Goal: Transaction & Acquisition: Purchase product/service

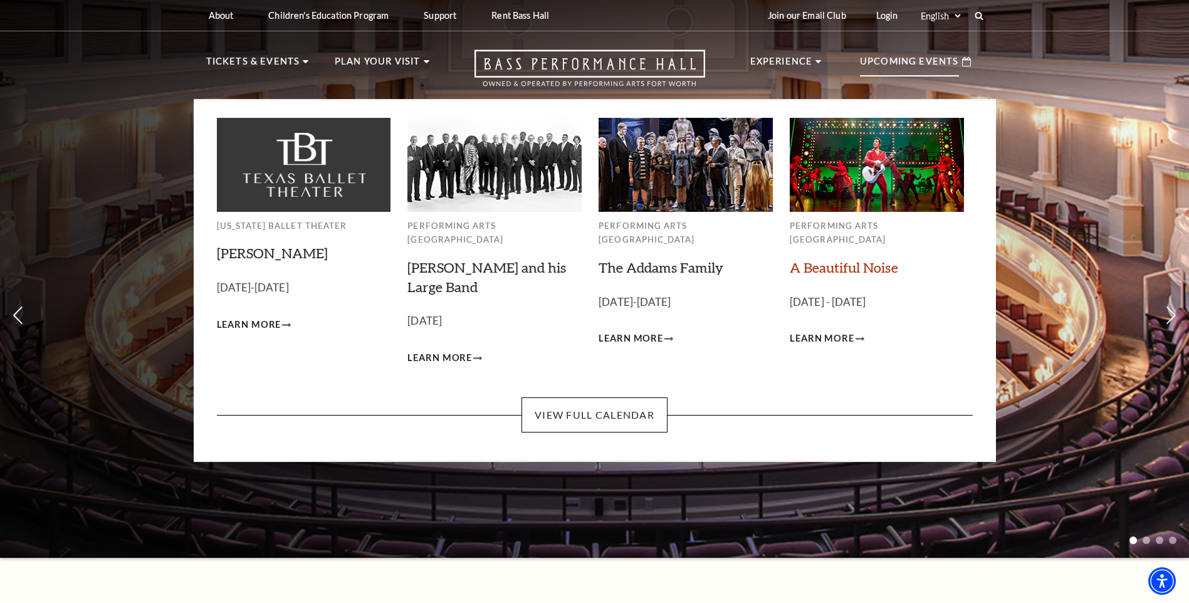
click at [829, 259] on link "A Beautiful Noise" at bounding box center [844, 267] width 108 height 17
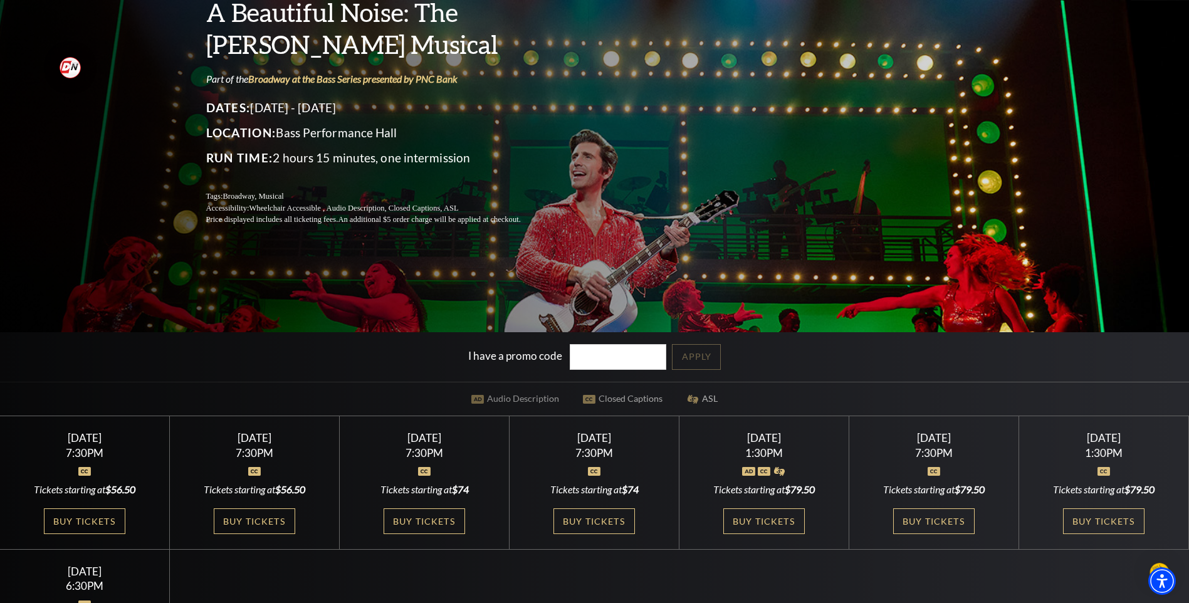
scroll to position [202, 0]
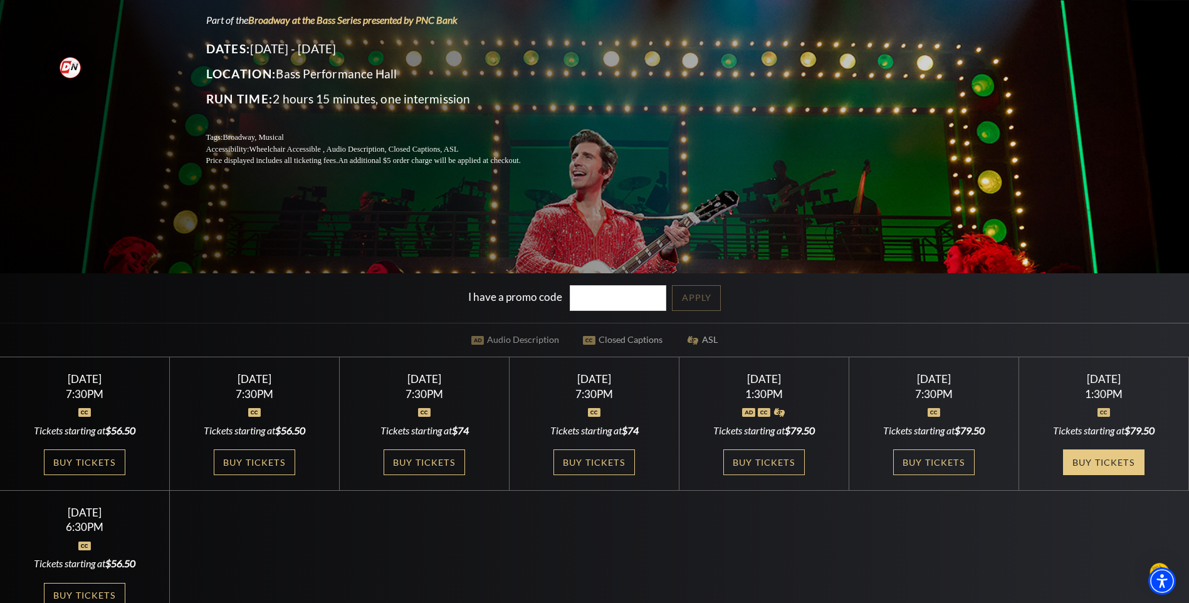
click at [1088, 459] on link "Buy Tickets" at bounding box center [1103, 462] width 81 height 26
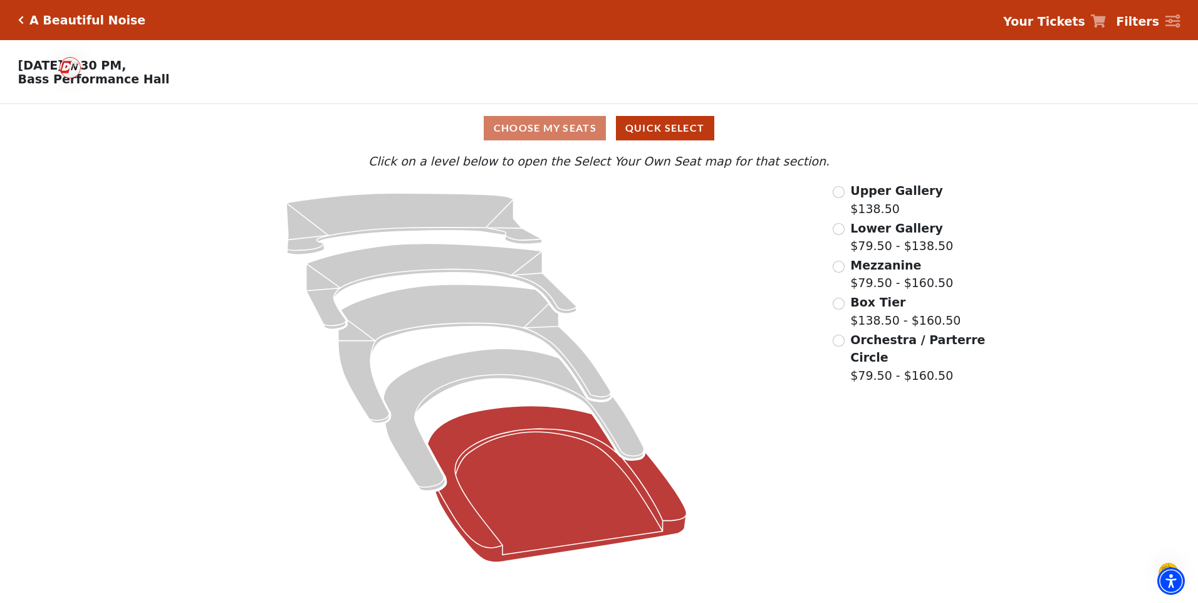
click at [534, 431] on icon at bounding box center [557, 484] width 259 height 156
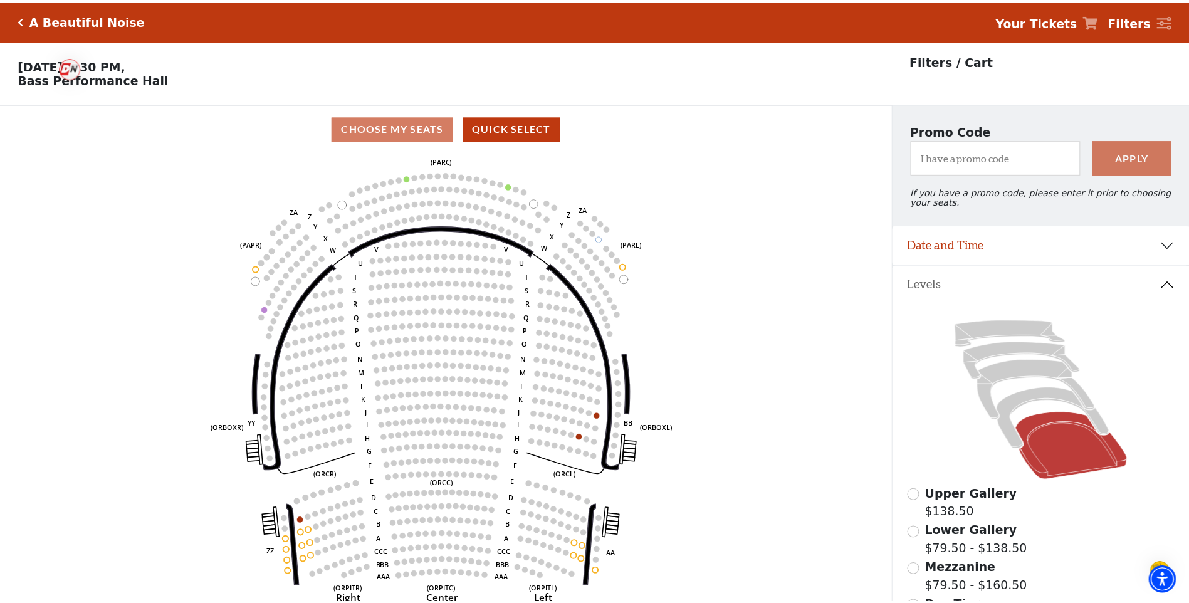
scroll to position [58, 0]
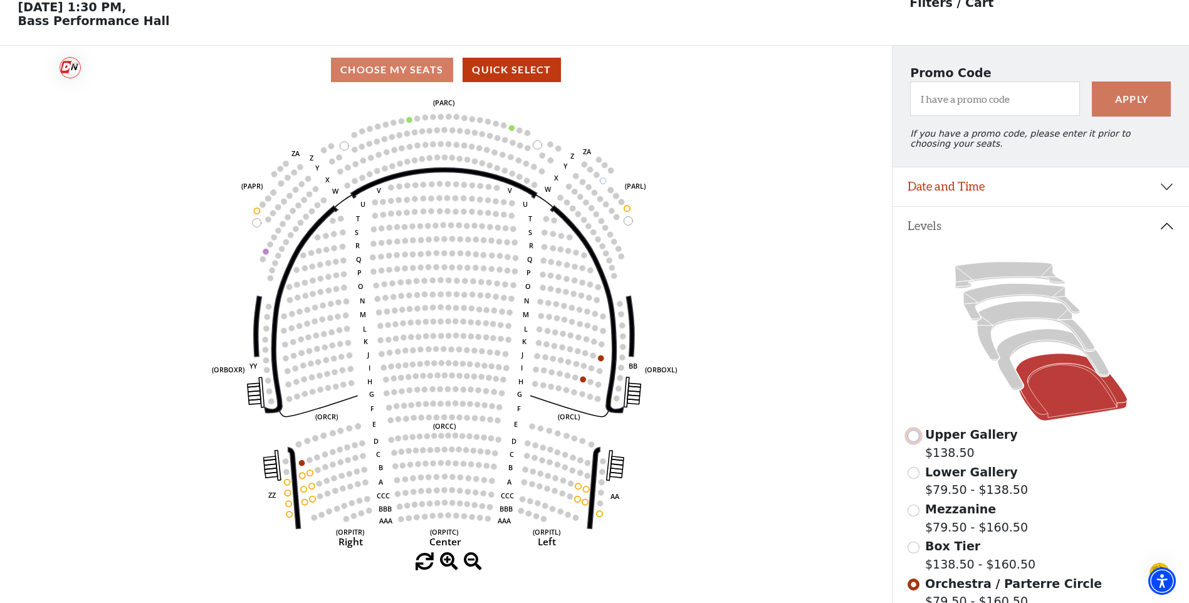
click at [913, 442] on input "Upper Gallery$138.50\a" at bounding box center [914, 436] width 12 height 12
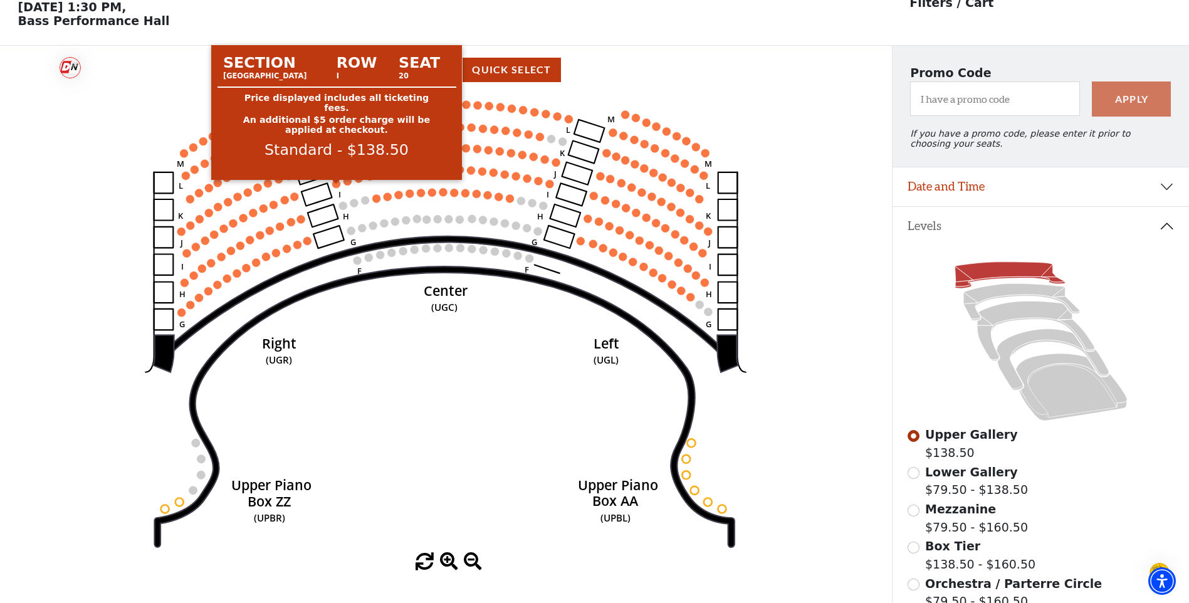
click at [336, 188] on circle at bounding box center [336, 184] width 8 height 8
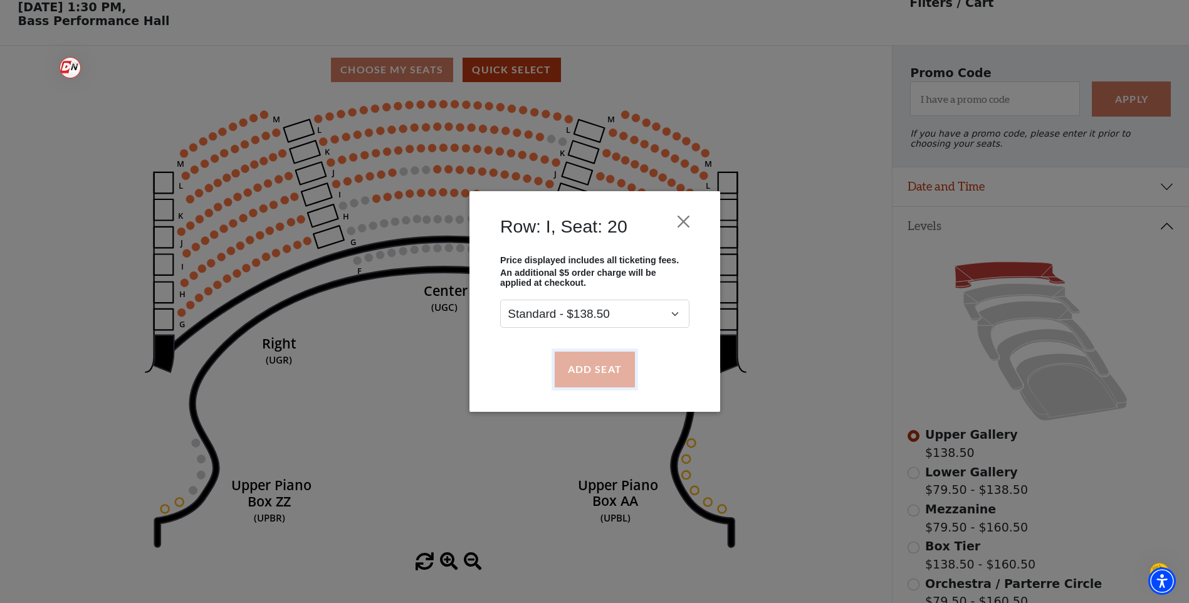
click at [577, 367] on button "Add Seat" at bounding box center [594, 369] width 80 height 35
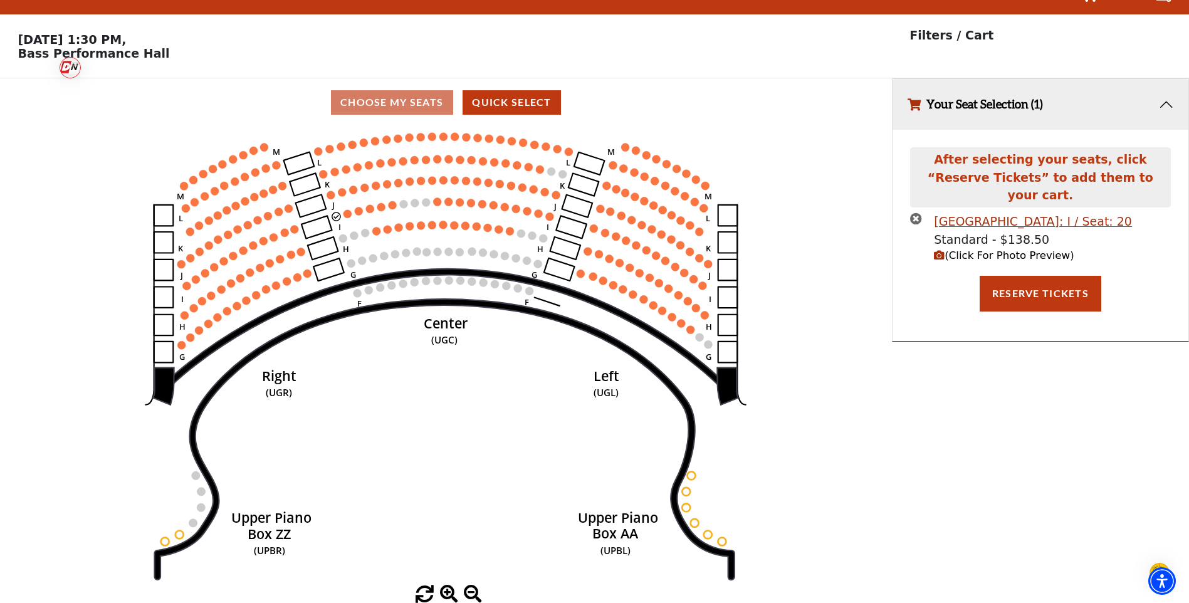
scroll to position [0, 0]
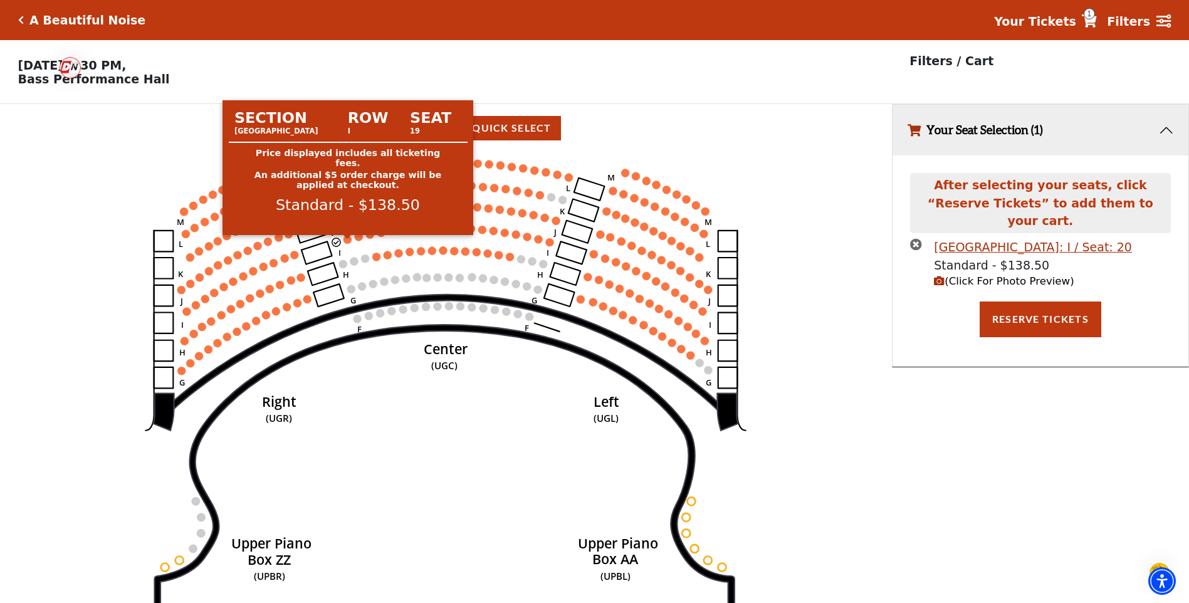
click at [349, 243] on circle at bounding box center [347, 239] width 8 height 8
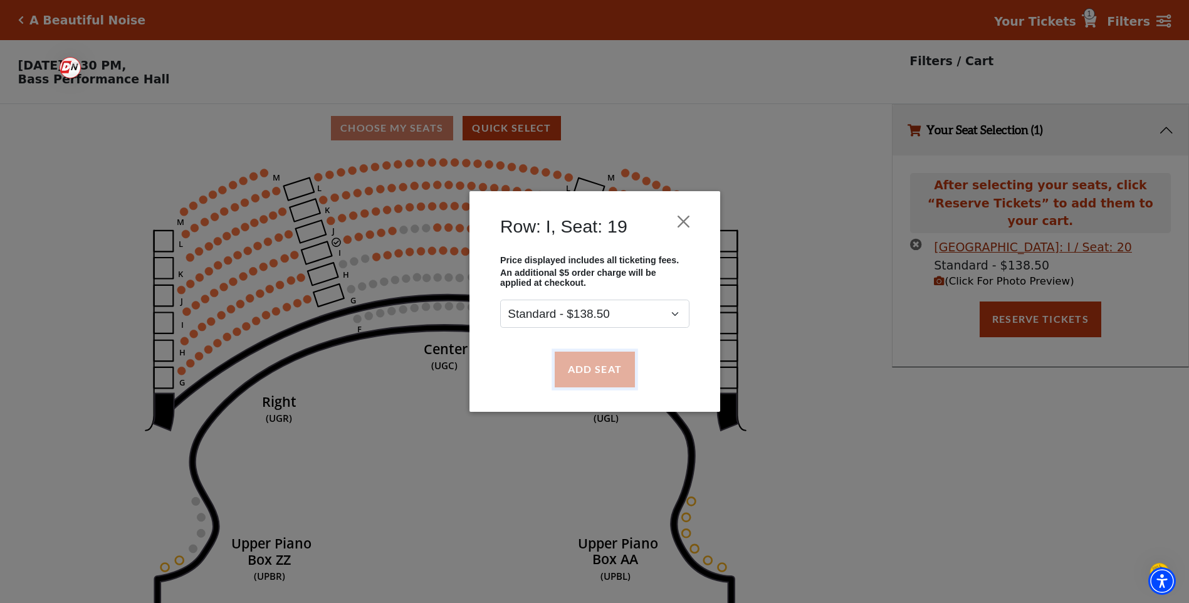
click at [604, 369] on button "Add Seat" at bounding box center [594, 369] width 80 height 35
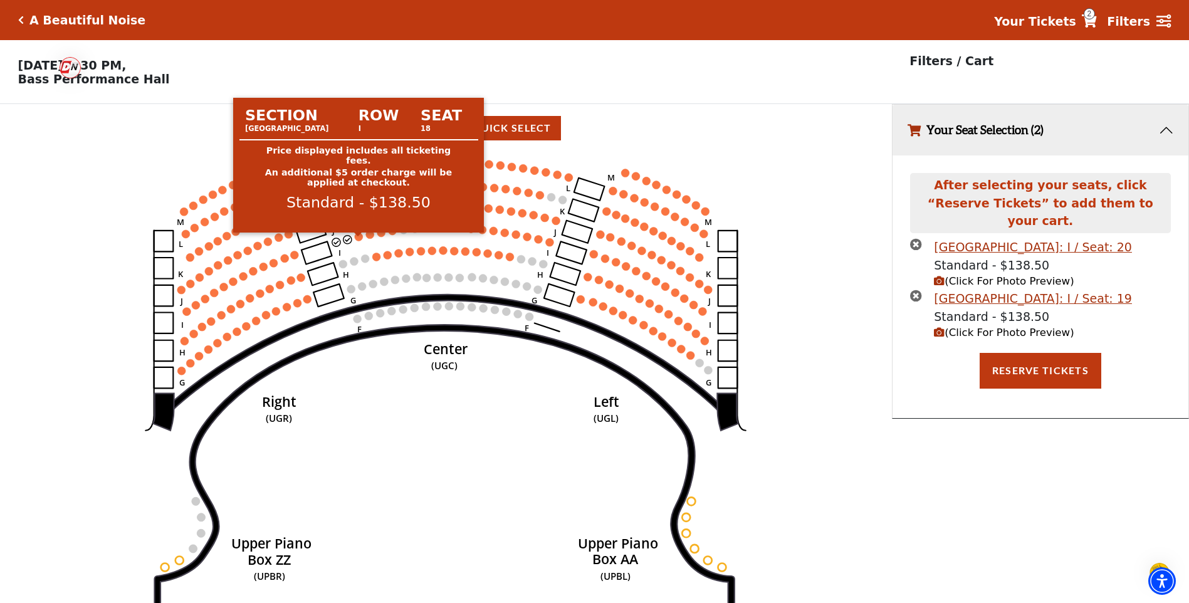
click at [359, 241] on circle at bounding box center [359, 237] width 8 height 8
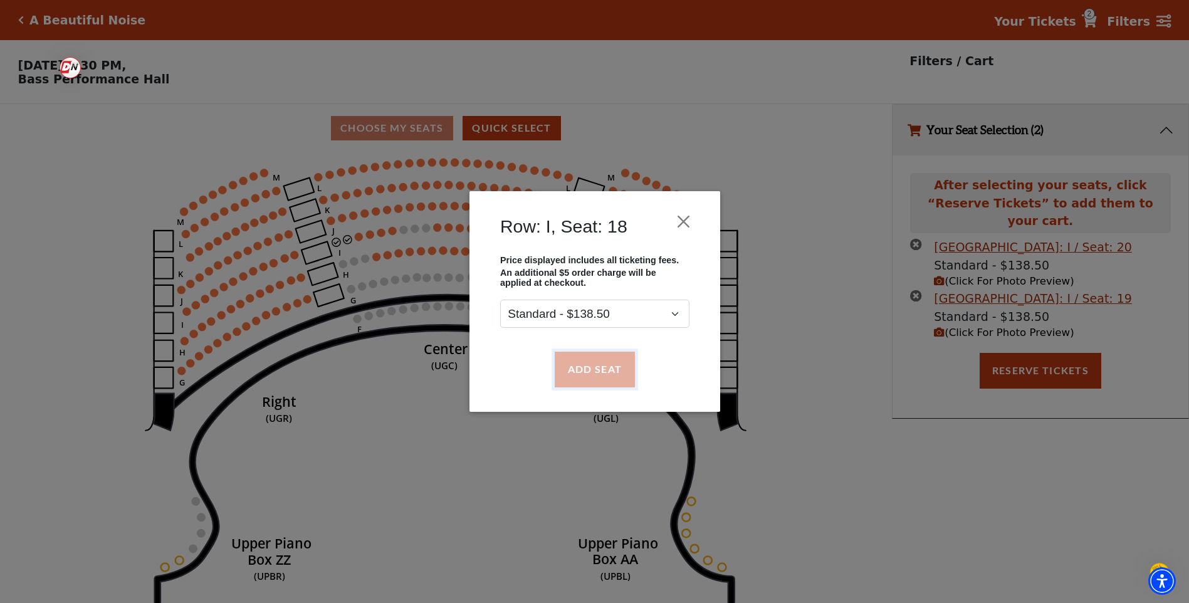
click at [597, 371] on button "Add Seat" at bounding box center [594, 369] width 80 height 35
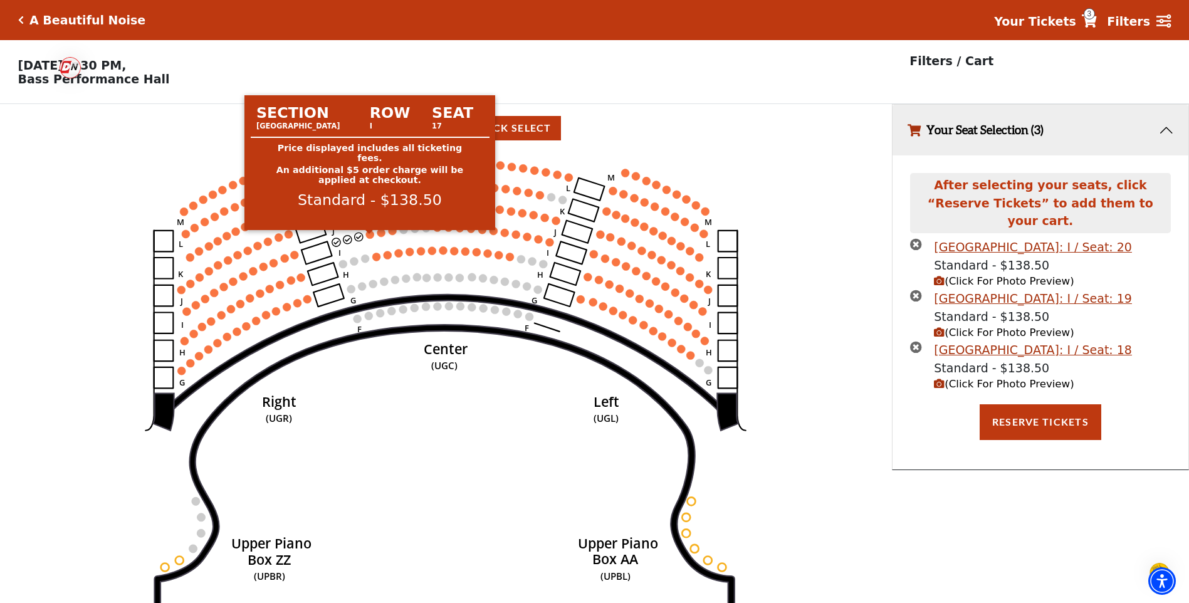
click at [371, 238] on circle at bounding box center [370, 234] width 8 height 8
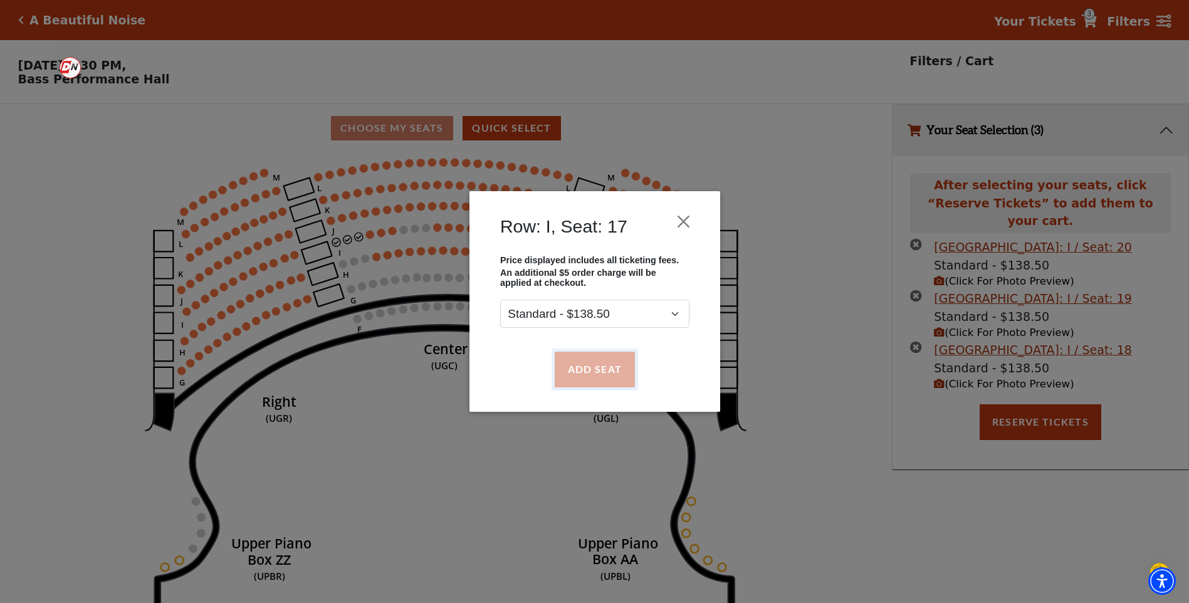
click at [581, 366] on button "Add Seat" at bounding box center [594, 369] width 80 height 35
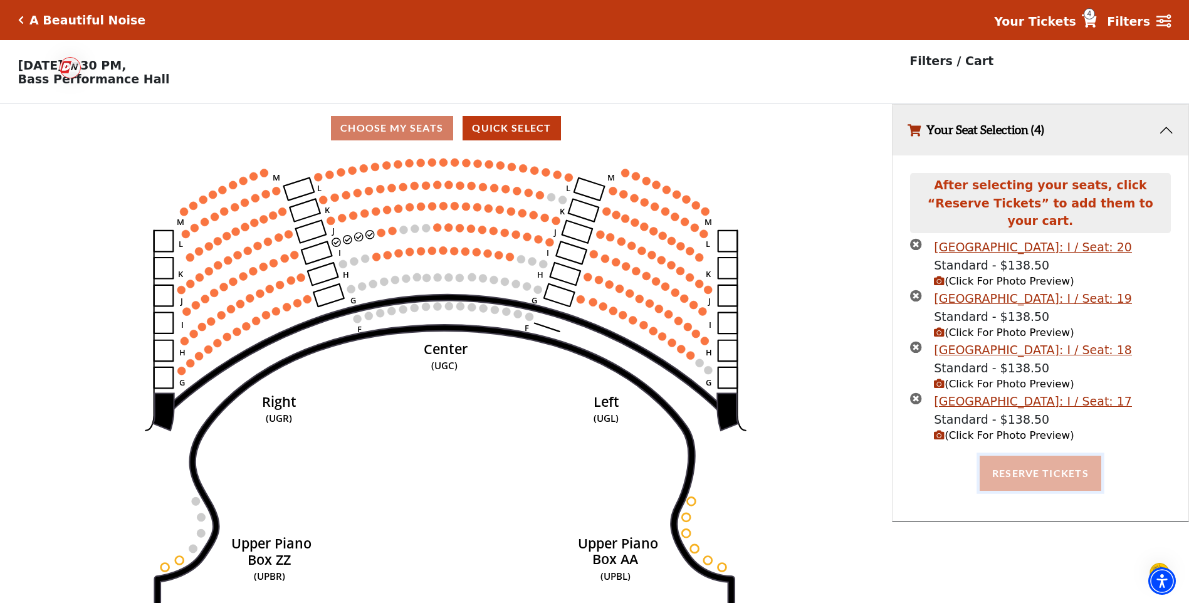
click at [1036, 461] on button "Reserve Tickets" at bounding box center [1041, 473] width 122 height 35
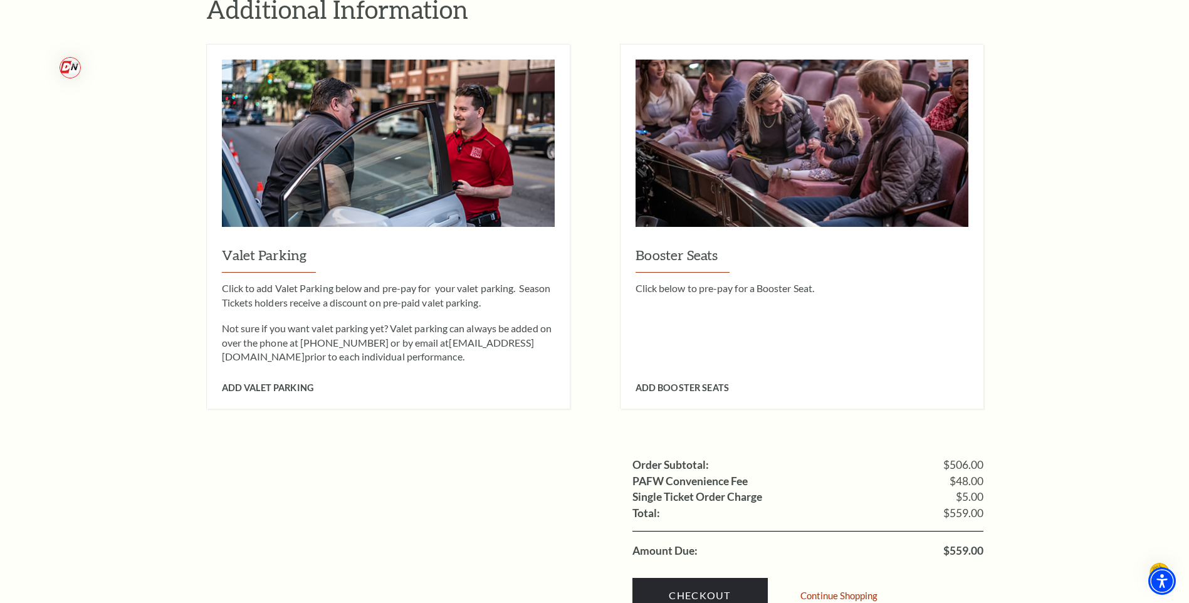
scroll to position [992, 0]
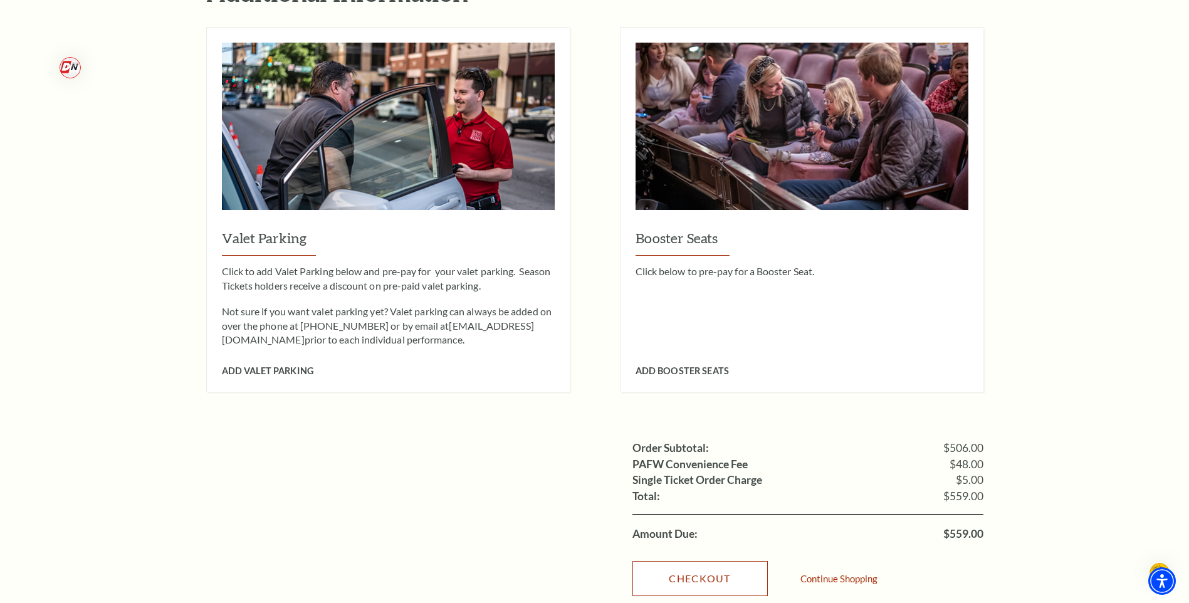
click at [715, 561] on link "Checkout" at bounding box center [699, 578] width 135 height 35
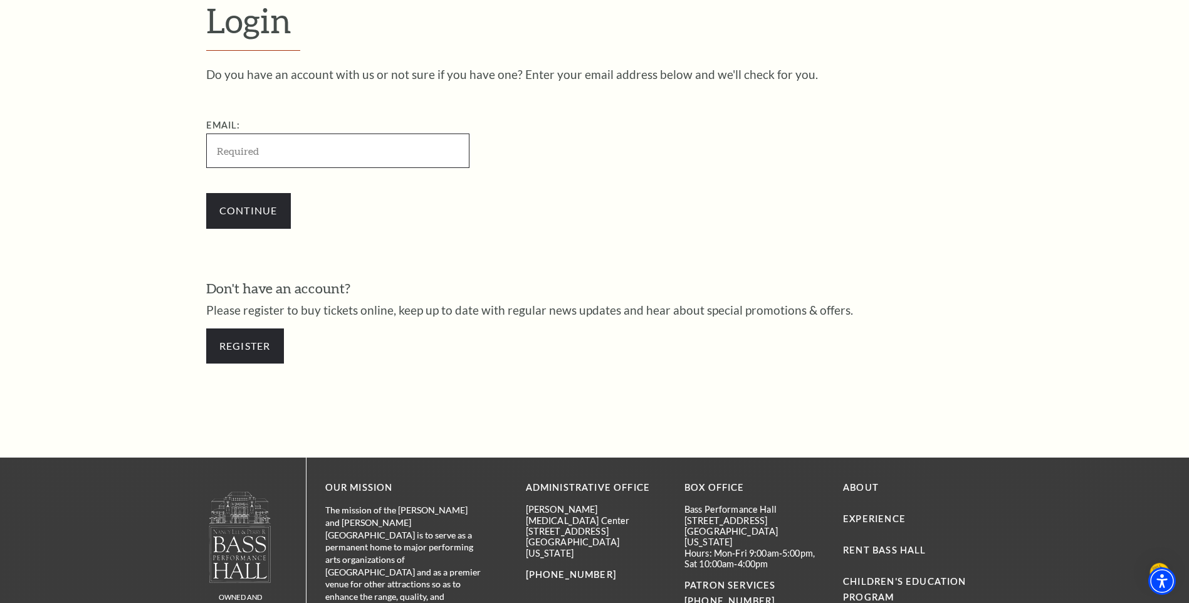
click at [271, 153] on input "Email:" at bounding box center [337, 151] width 263 height 34
type input "[EMAIL_ADDRESS][DOMAIN_NAME]"
click at [247, 208] on input "Continue" at bounding box center [248, 210] width 85 height 35
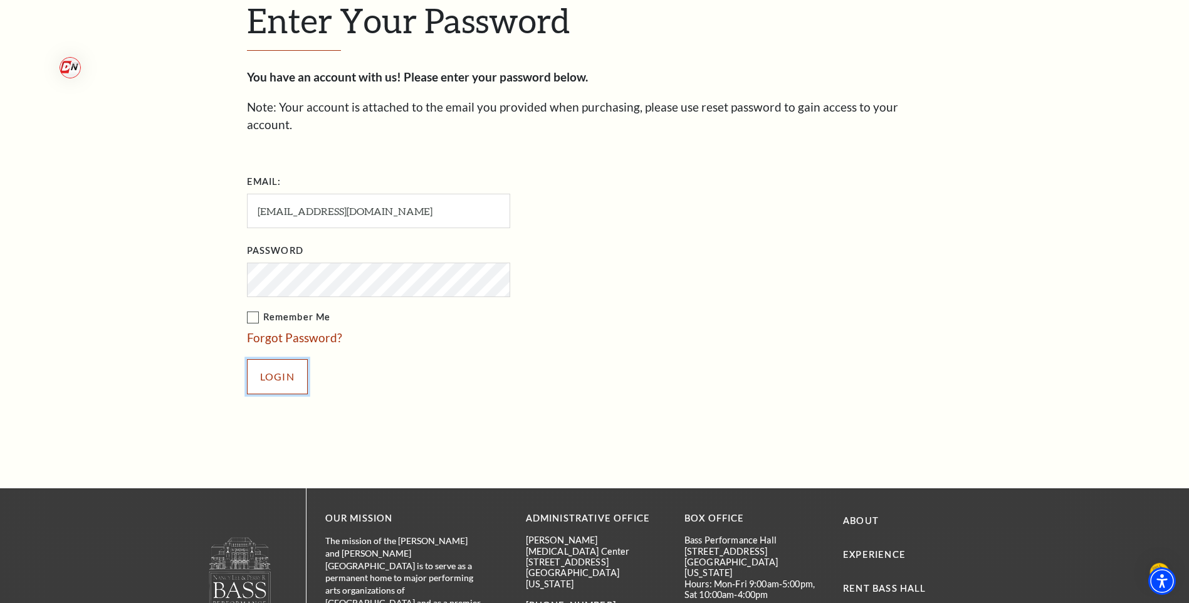
click at [282, 359] on input "Login" at bounding box center [277, 376] width 61 height 35
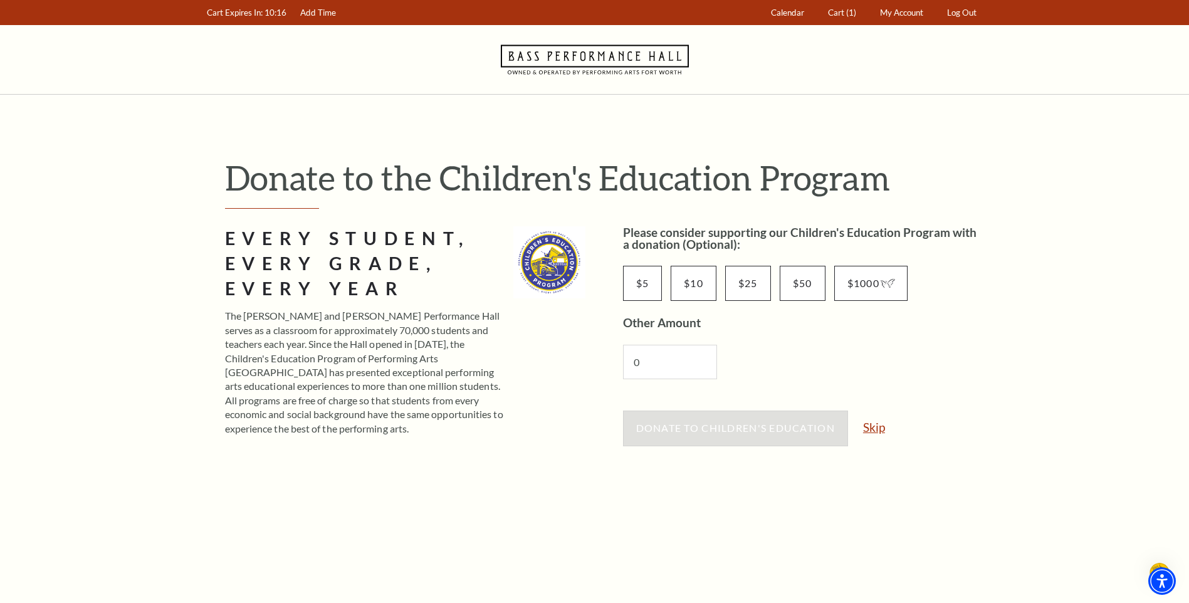
click at [878, 423] on link "Skip" at bounding box center [874, 427] width 22 height 12
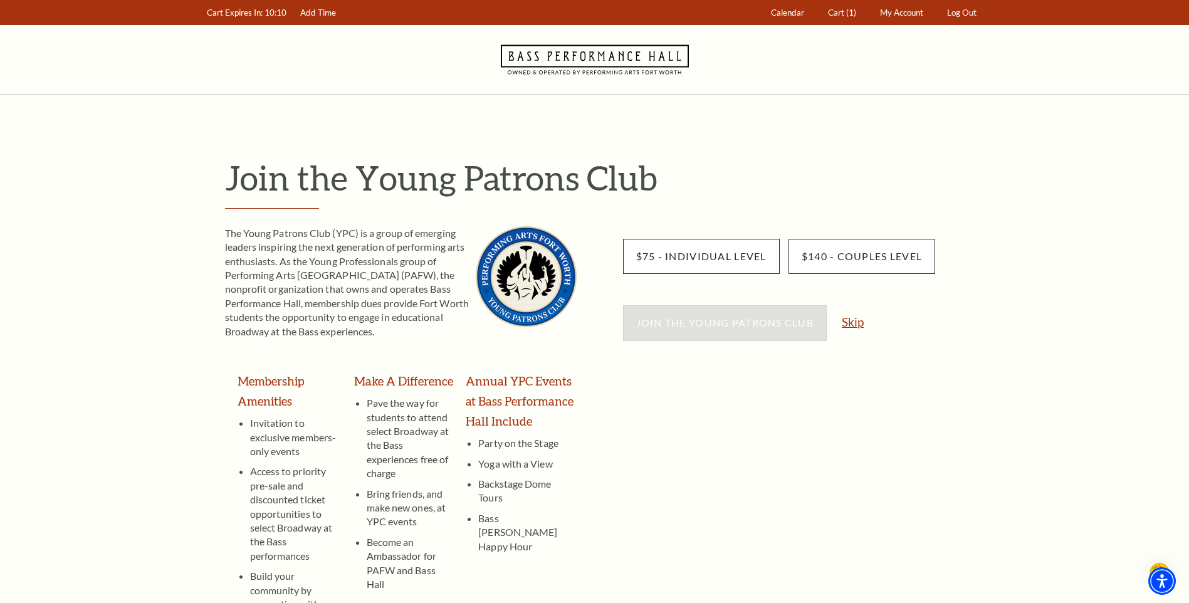
click at [852, 320] on link "Skip" at bounding box center [853, 322] width 22 height 12
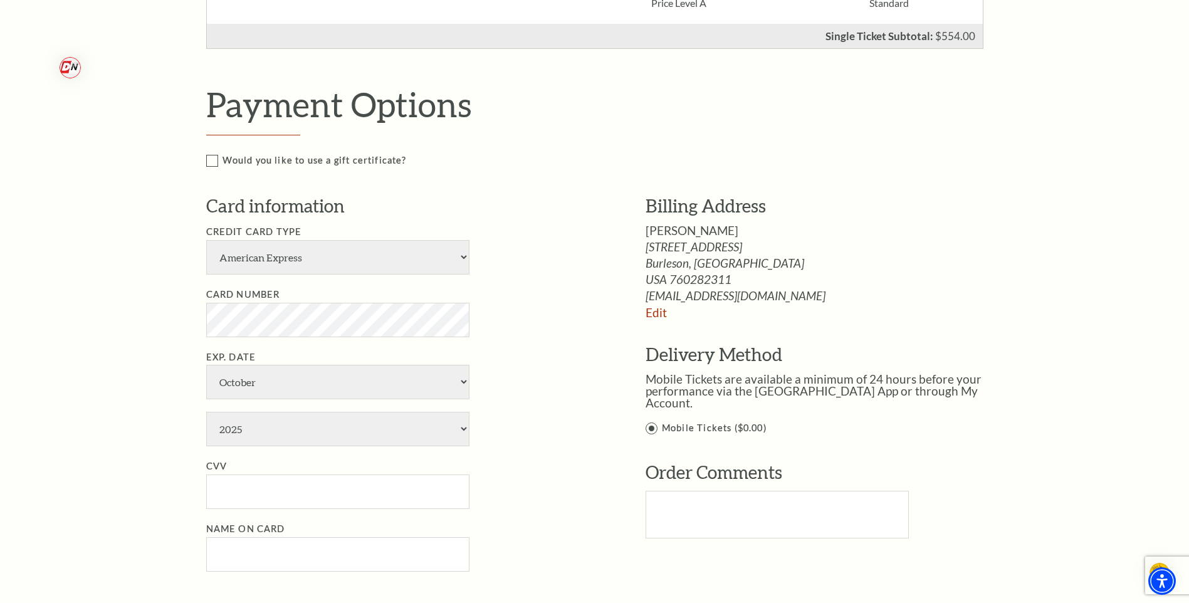
scroll to position [622, 0]
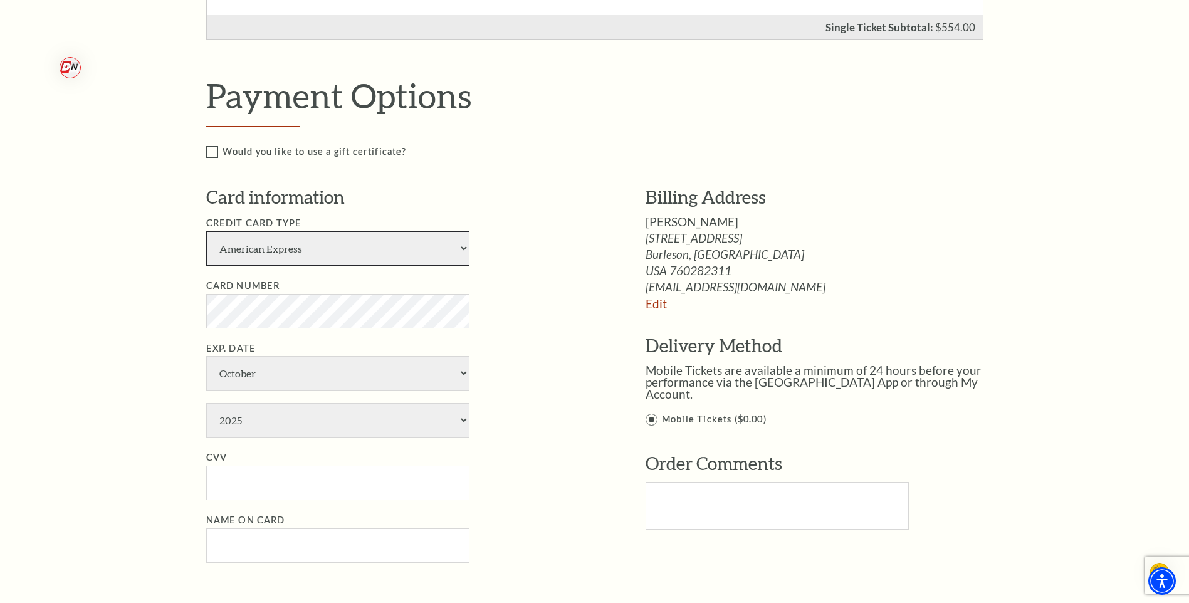
click at [464, 247] on select "American Express Visa Master Card Discover" at bounding box center [337, 248] width 263 height 34
click at [463, 247] on select "American Express Visa Master Card Discover" at bounding box center [337, 248] width 263 height 34
select select "24"
click at [206, 231] on select "American Express Visa Master Card Discover" at bounding box center [337, 248] width 263 height 34
click at [289, 550] on input "Name on Card" at bounding box center [337, 545] width 263 height 34
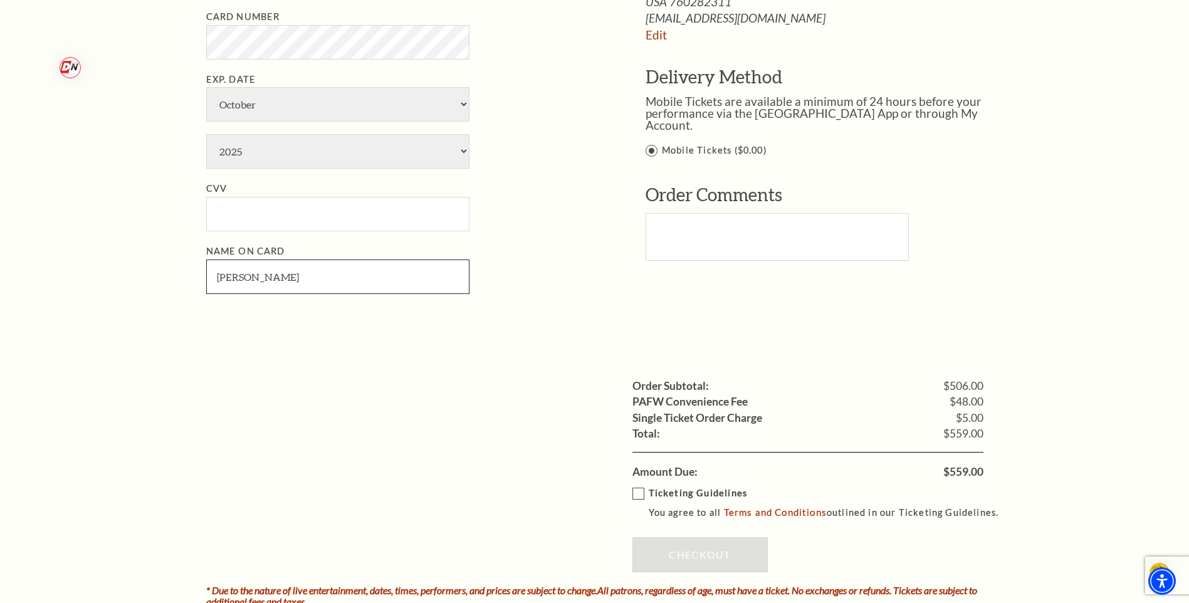
scroll to position [899, 0]
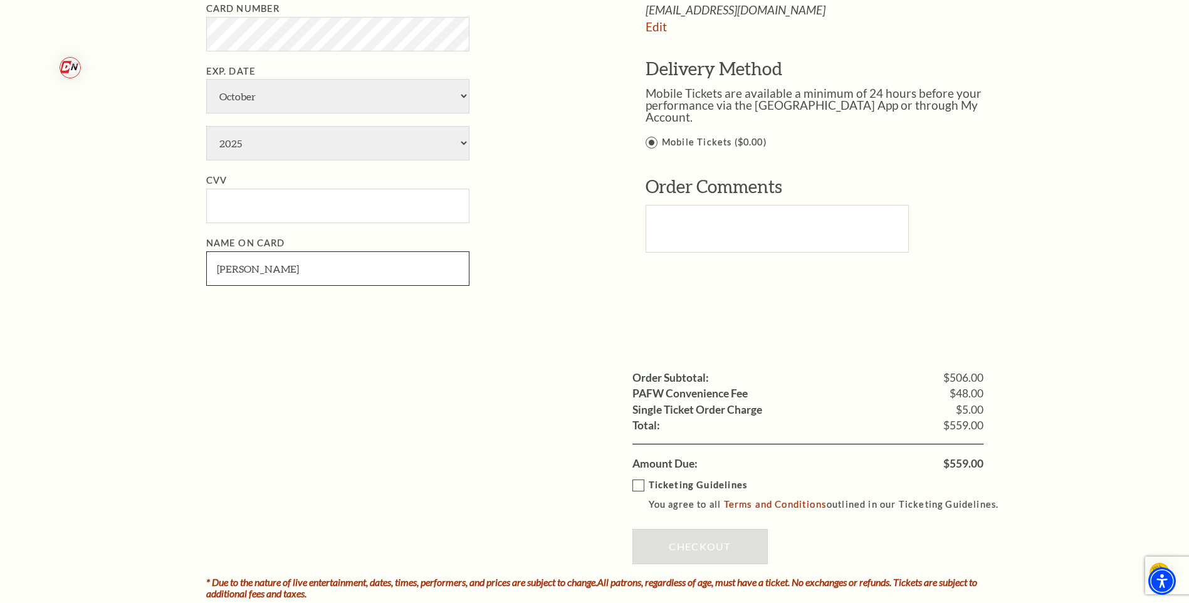
type input "Elizabeth Grubbs"
click at [461, 97] on select "January February March April May June July August September October November De…" at bounding box center [337, 96] width 263 height 34
select select "8"
click at [206, 79] on select "January February March April May June July August September October November De…" at bounding box center [337, 96] width 263 height 34
click at [459, 142] on select "2025 2026 2027 2028 2029 2030 2031 2032 2033 2034" at bounding box center [337, 143] width 263 height 34
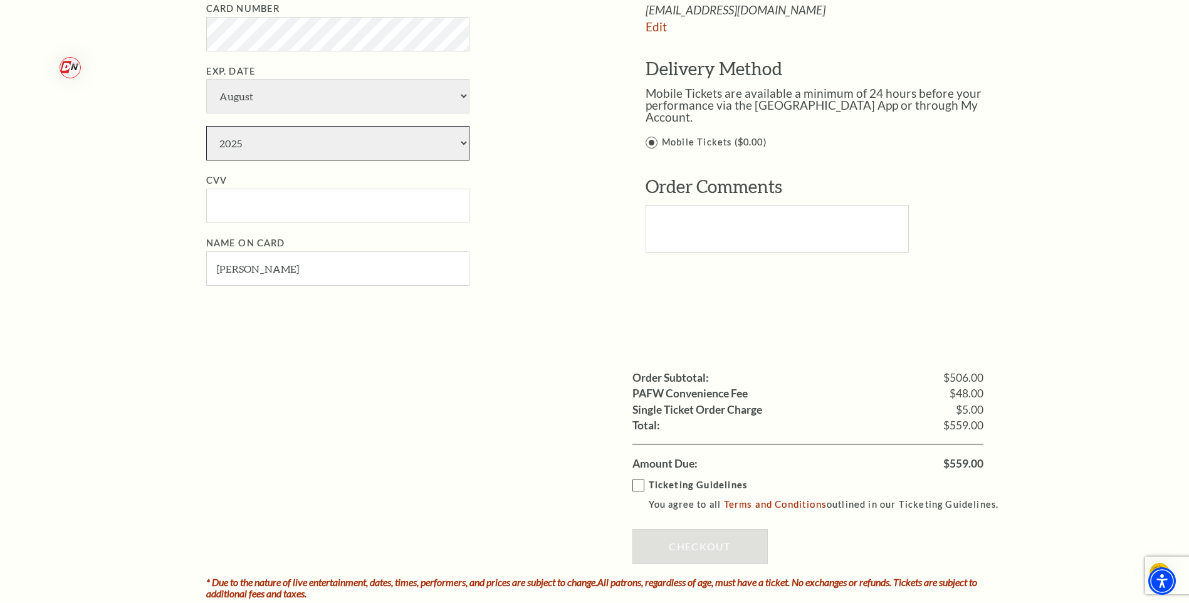
select select "2028"
click at [206, 126] on select "2025 2026 2027 2028 2029 2030 2031 2032 2033 2034" at bounding box center [337, 143] width 263 height 34
click at [286, 209] on input "CVV" at bounding box center [337, 206] width 263 height 34
type input "044"
click at [485, 312] on div "Payment Options Would you like to use a gift certificate? Gift Certificate Numb…" at bounding box center [608, 60] width 804 height 525
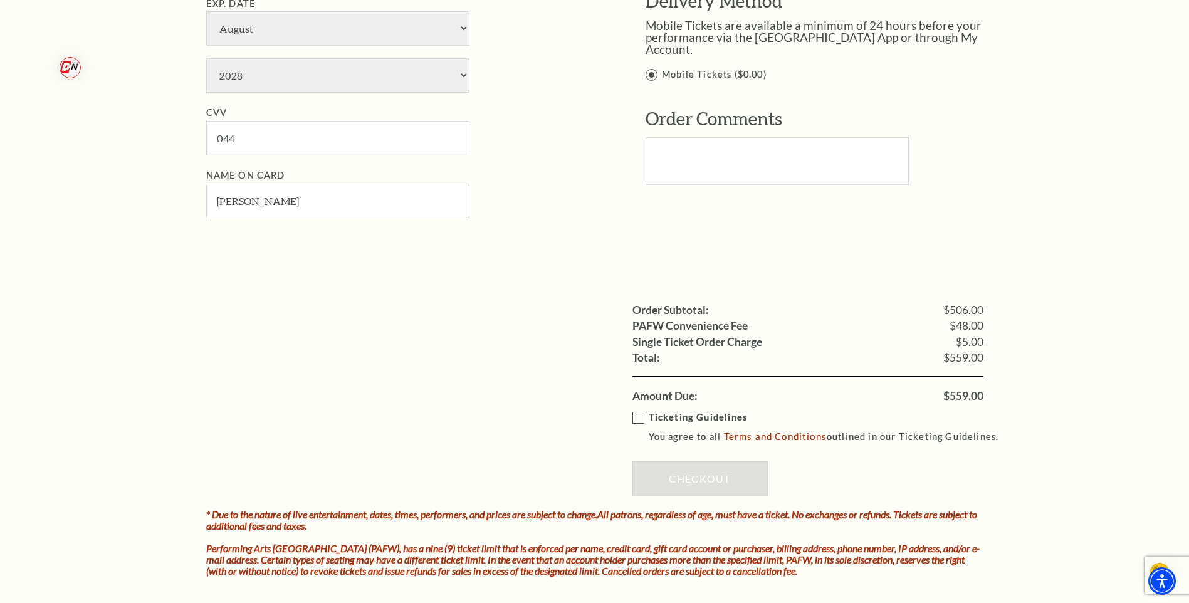
scroll to position [1060, 0]
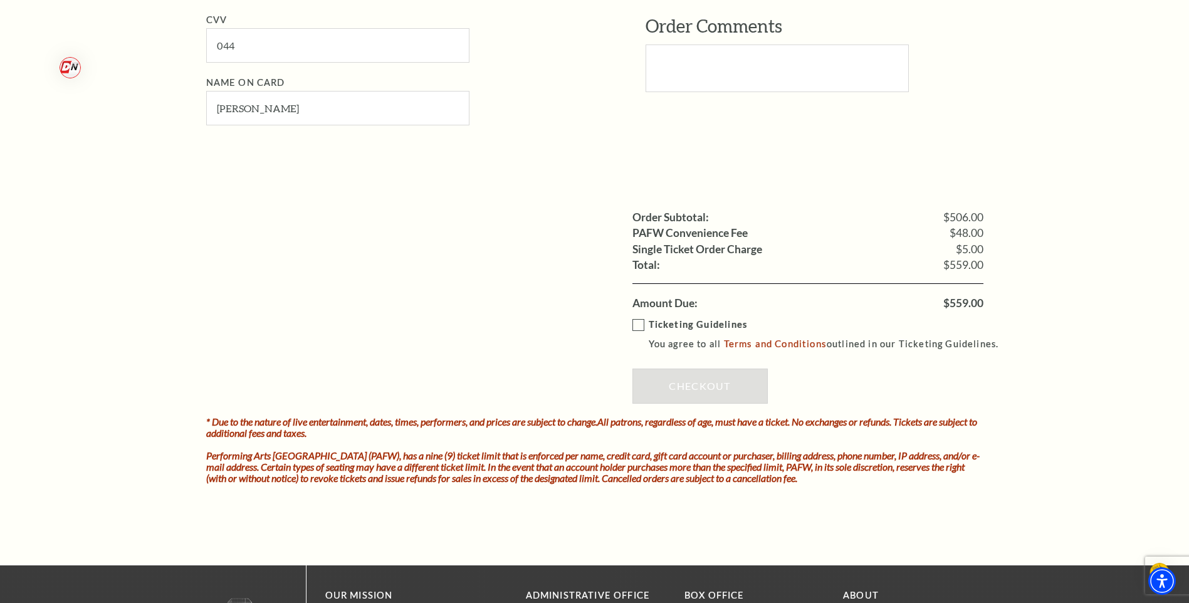
click at [640, 323] on label "Ticketing Guidelines You agree to all Terms and Conditions outlined in our Tick…" at bounding box center [821, 334] width 378 height 34
click at [0, 0] on input "Ticketing Guidelines You agree to all Terms and Conditions outlined in our Tick…" at bounding box center [0, 0] width 0 height 0
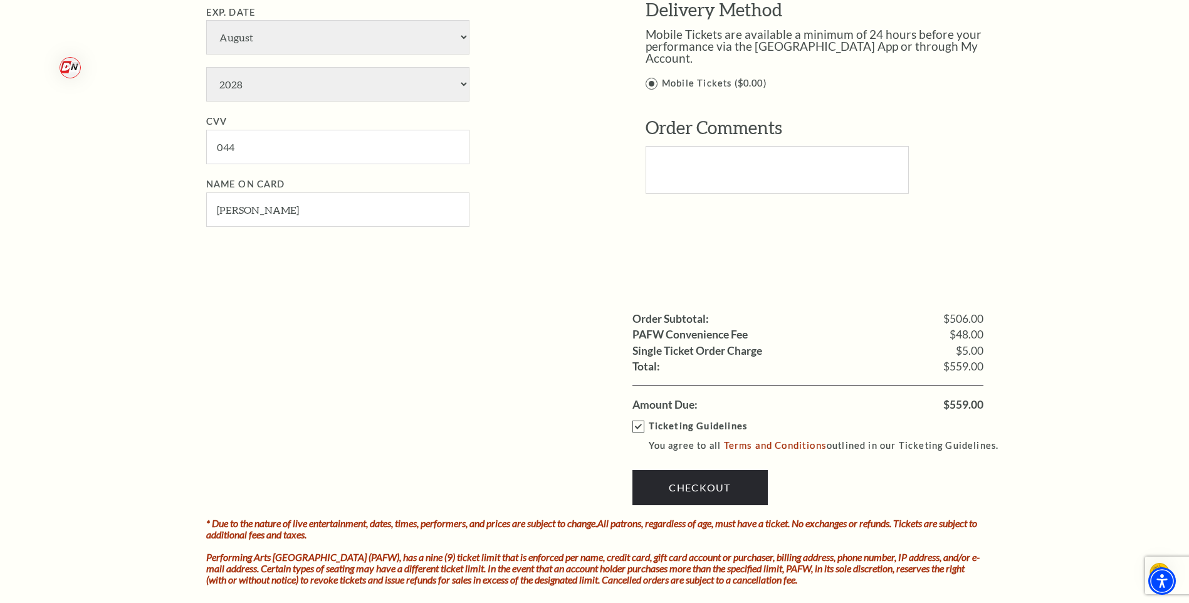
scroll to position [967, 0]
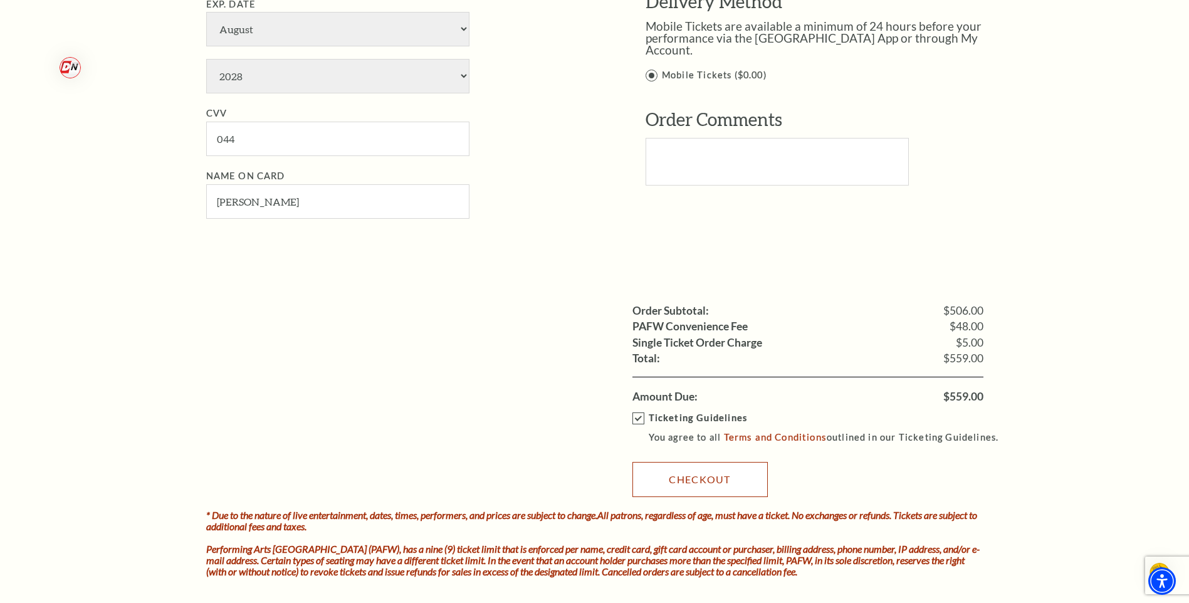
click at [683, 473] on link "Checkout" at bounding box center [699, 479] width 135 height 35
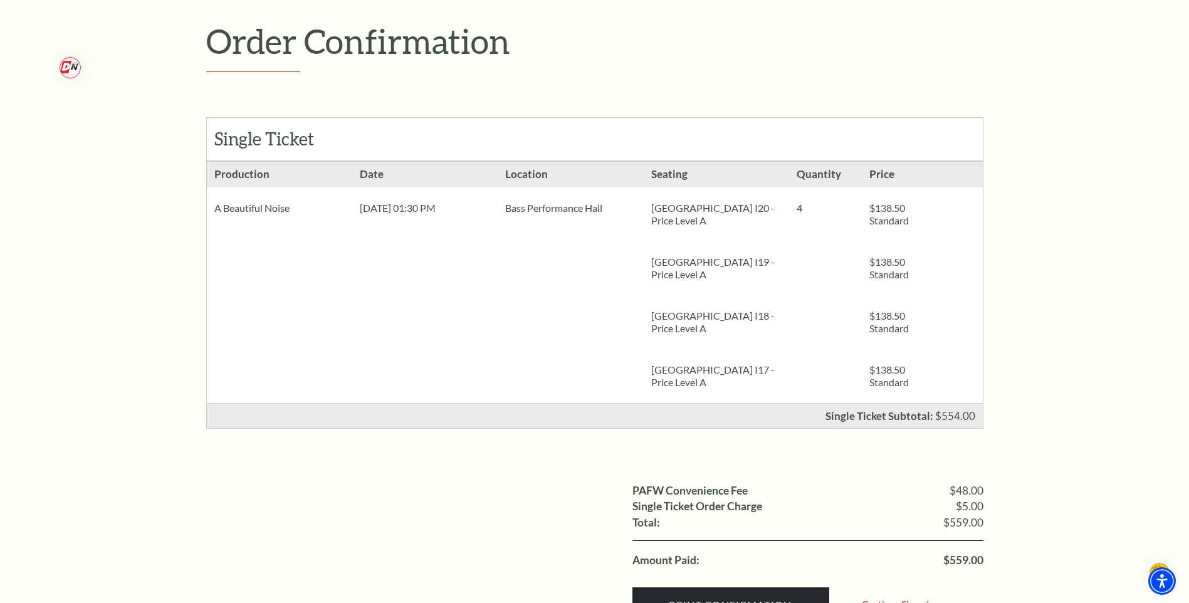
scroll to position [219, 0]
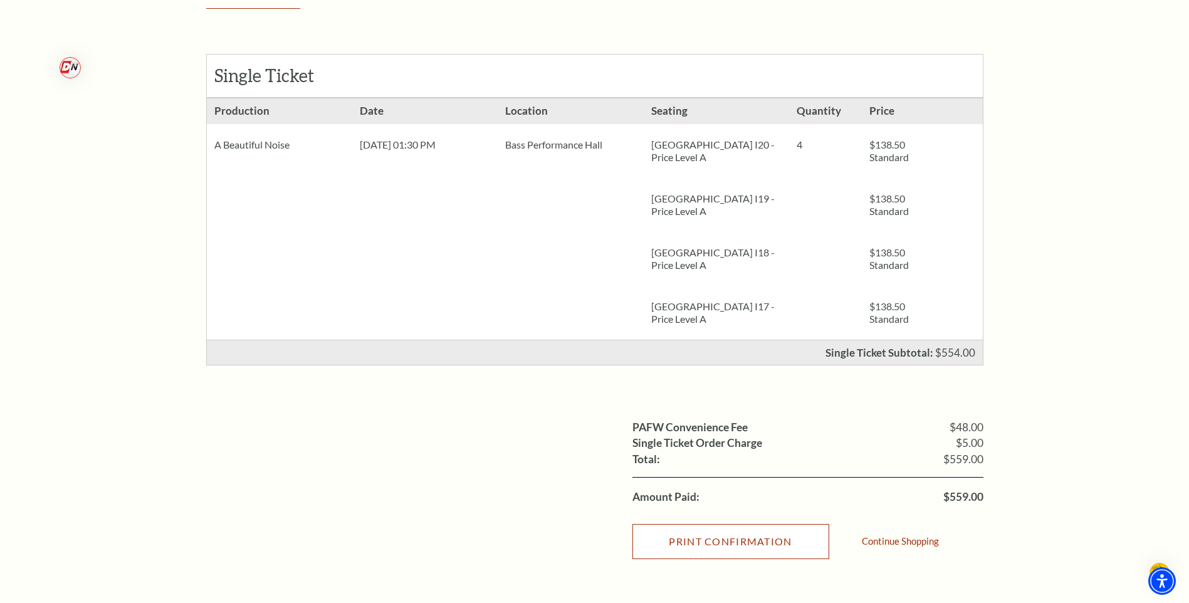
click at [739, 541] on input "Print Confirmation" at bounding box center [730, 541] width 197 height 35
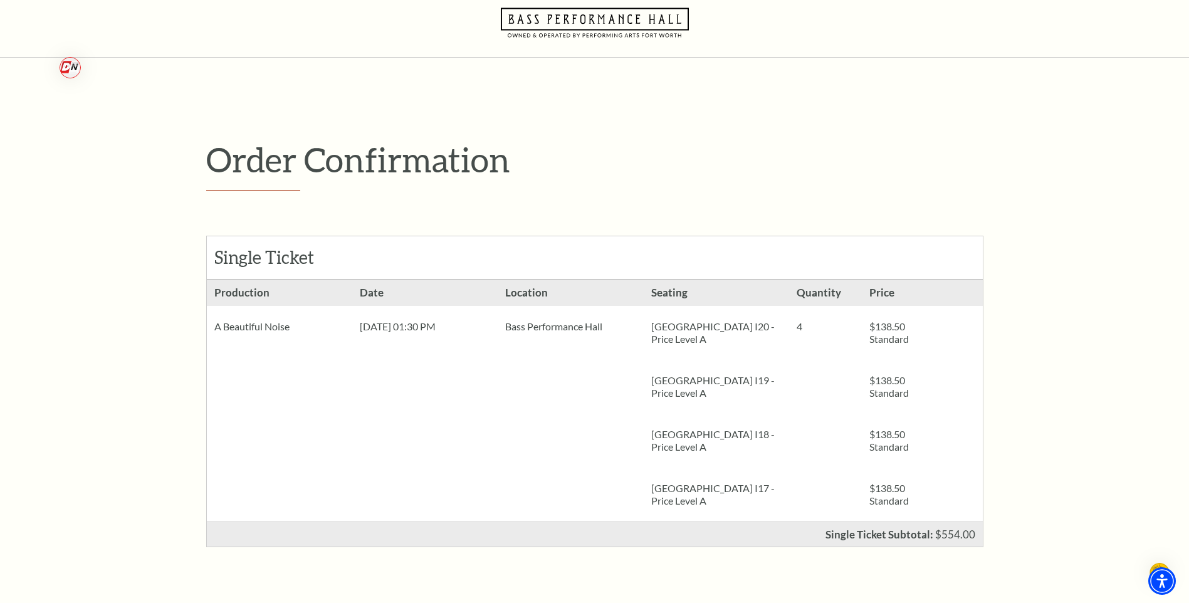
scroll to position [0, 0]
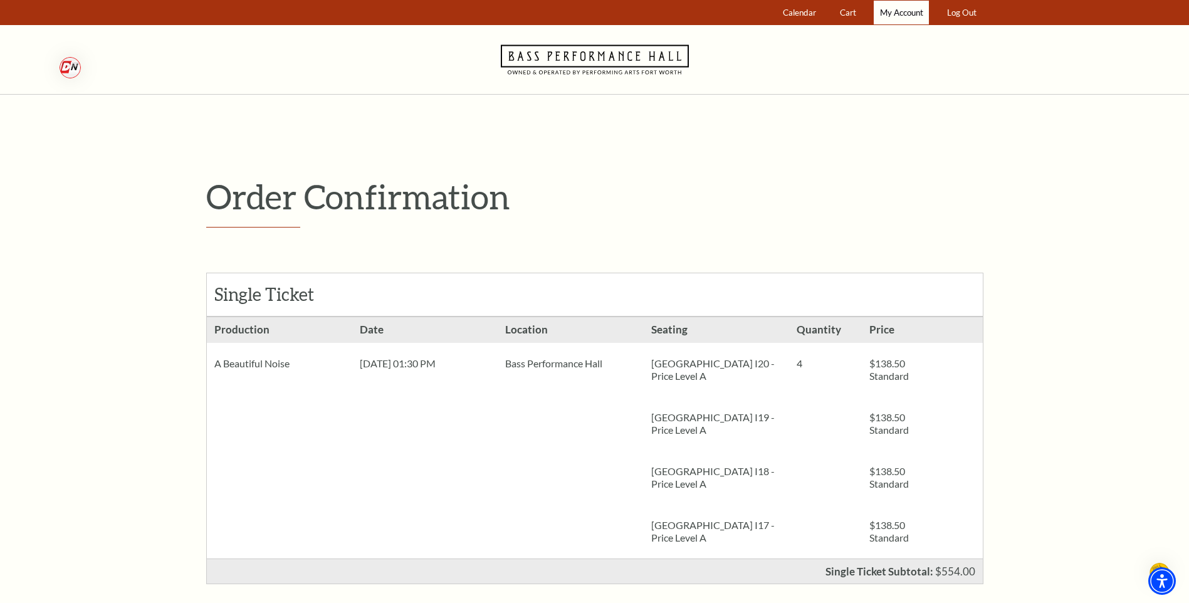
click at [908, 10] on span "My Account" at bounding box center [901, 13] width 43 height 10
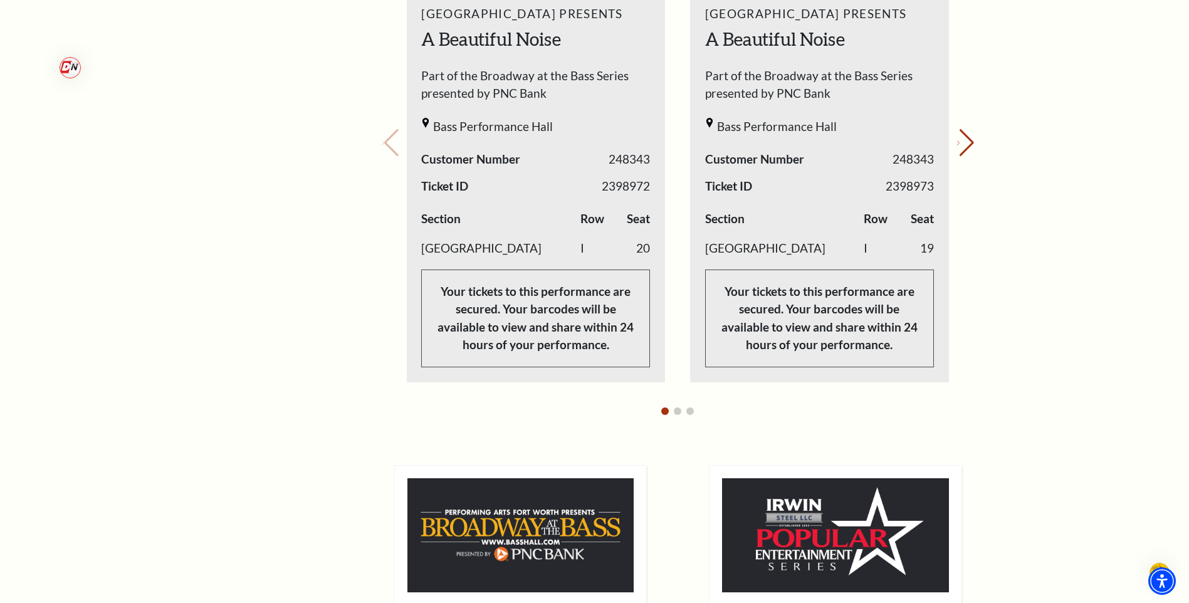
scroll to position [563, 0]
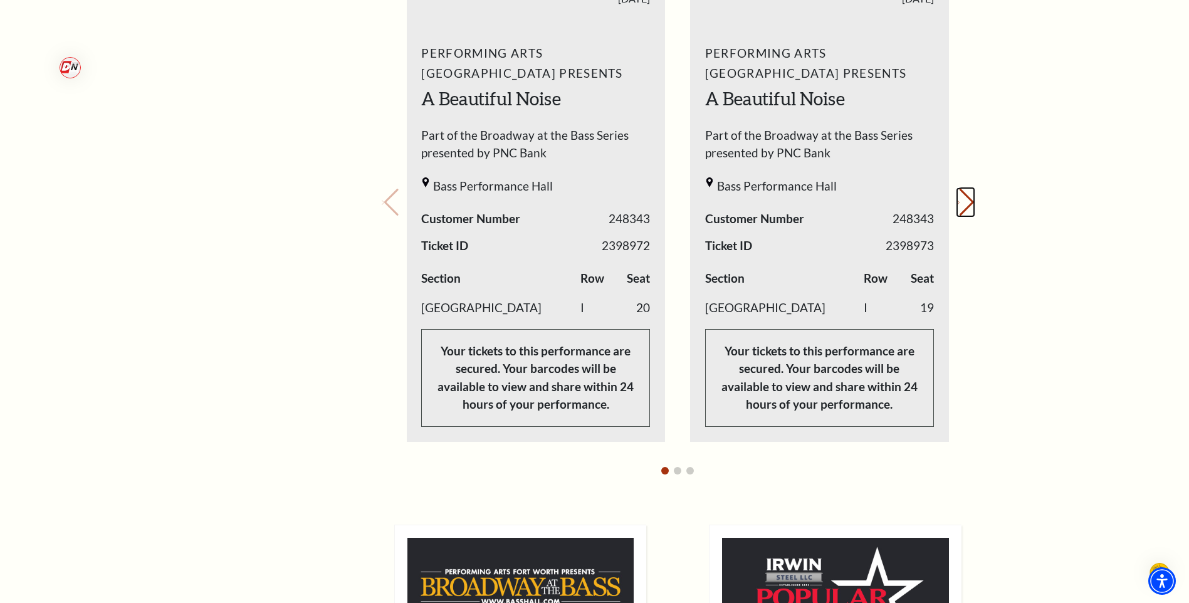
click at [965, 197] on button "Next slide." at bounding box center [965, 203] width 17 height 28
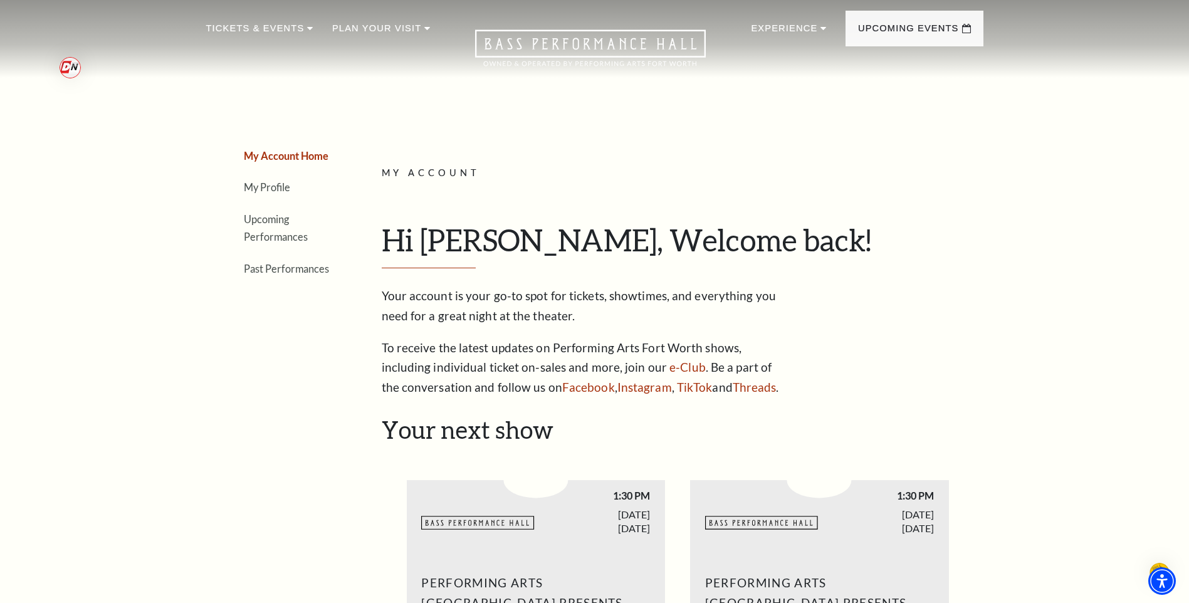
scroll to position [0, 0]
